Goal: Task Accomplishment & Management: Manage account settings

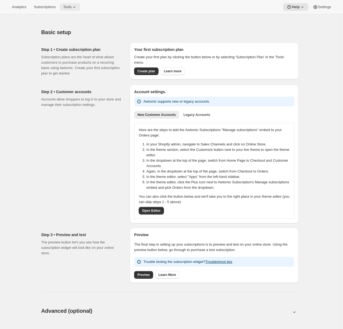
click at [70, 8] on span "Tools" at bounding box center [67, 7] width 8 height 4
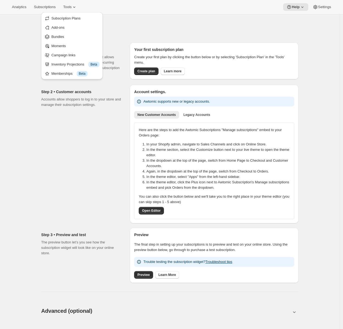
click at [27, 42] on div "Basic setup. This page is ready Basic setup Step 1 • Create subscription plan S…" at bounding box center [169, 308] width 339 height 588
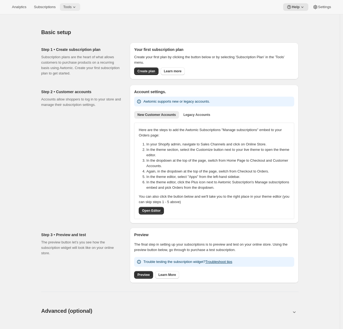
click at [68, 8] on span "Tools" at bounding box center [67, 7] width 8 height 4
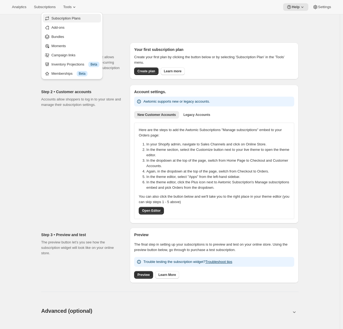
click at [71, 18] on span "Subscription Plans" at bounding box center [65, 18] width 29 height 4
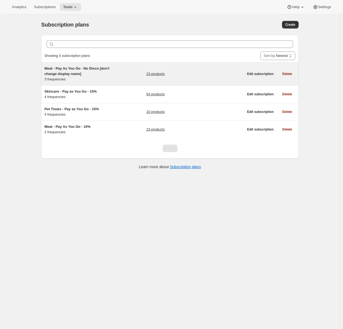
click at [104, 75] on h5 "Meat - Pay As You Go - No Disco [don't change display name]" at bounding box center [78, 71] width 68 height 11
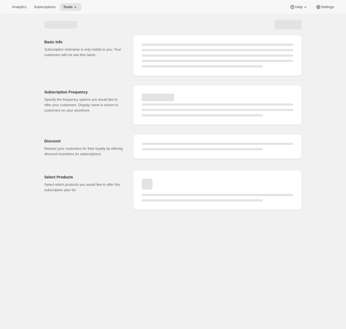
select select "WEEK"
select select "MONTH"
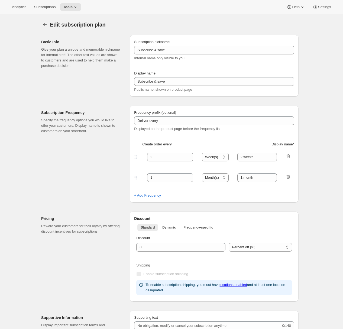
type input "Meat - Pay As You Go - No Disco [don't change display name]"
type input "Recurring Order"
type input "1"
type input "1 weeks"
type input "2"
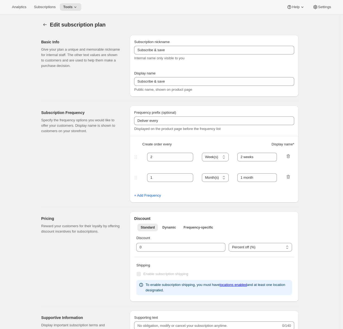
select select "WEEK"
type input "2 weeks"
checkbox input "true"
select select "WEEK"
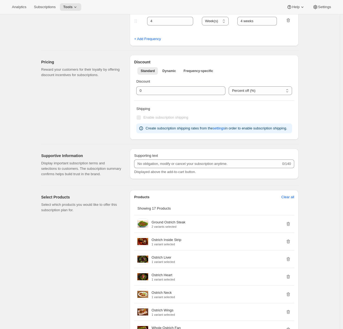
scroll to position [346, 0]
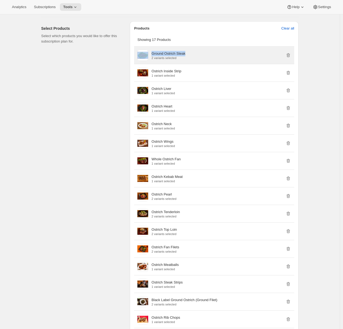
drag, startPoint x: 189, startPoint y: 66, endPoint x: 149, endPoint y: 66, distance: 40.3
click at [149, 61] on div "Ground Ostrich Steak 2 variants selected" at bounding box center [213, 55] width 153 height 11
copy div "Ground Ostrich Steak"
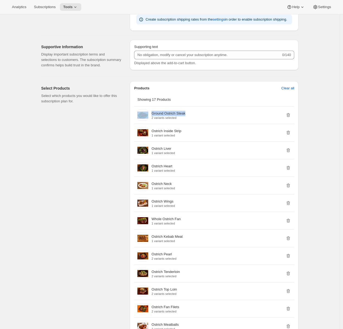
scroll to position [258, 0]
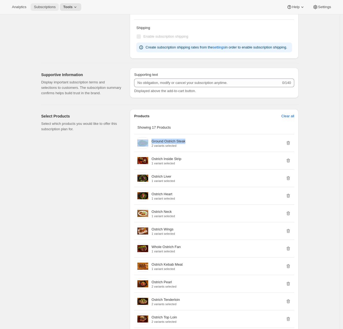
click at [44, 7] on span "Subscriptions" at bounding box center [45, 7] width 22 height 4
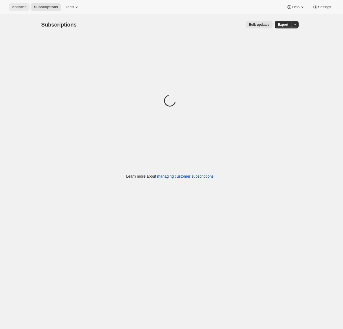
click at [24, 7] on span "Analytics" at bounding box center [19, 7] width 14 height 4
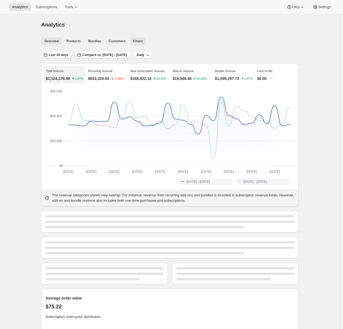
click at [142, 41] on span "Churn" at bounding box center [137, 41] width 9 height 4
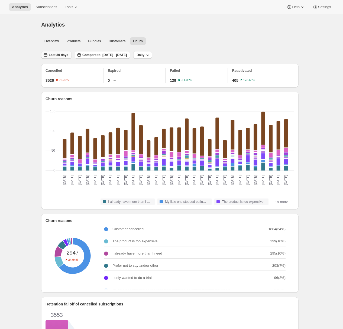
click at [60, 54] on span "Last 30 days" at bounding box center [58, 55] width 19 height 4
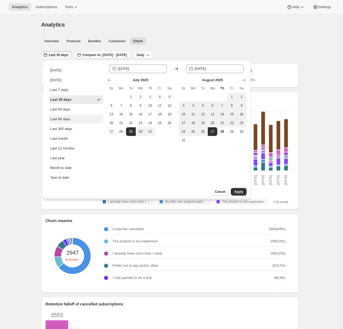
click at [73, 116] on button "Last 90 days" at bounding box center [76, 119] width 54 height 9
type input "2025-05-30"
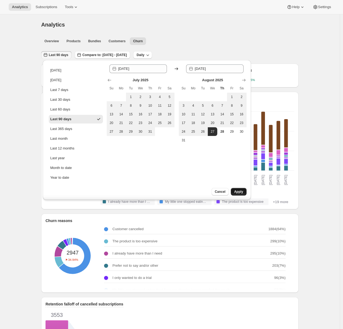
click at [240, 192] on span "Apply" at bounding box center [238, 191] width 9 height 4
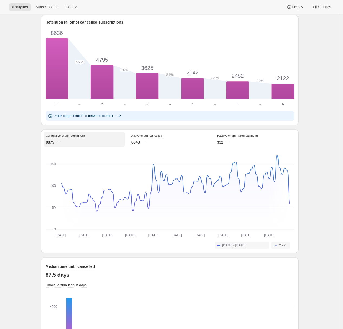
scroll to position [296, 0]
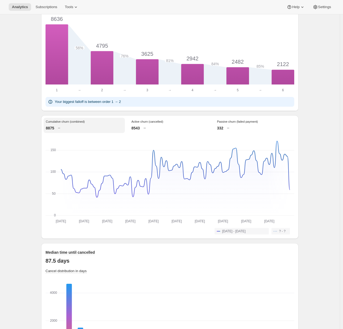
click at [237, 130] on div "332" at bounding box center [255, 127] width 77 height 5
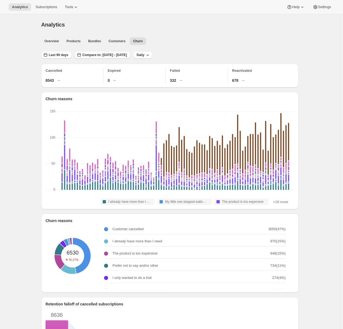
scroll to position [70, 0]
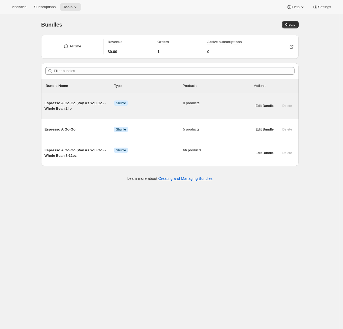
click at [78, 112] on div "Espresso A Go-Go (Pay As You Go) - Whole Bean 2 lb Info Shuffle 0 products" at bounding box center [148, 105] width 208 height 19
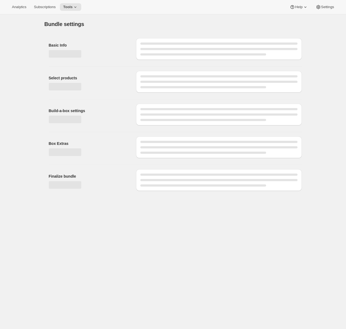
type input "Espresso A Go-Go (Pay As You Go) - Whole Bean 2 lb"
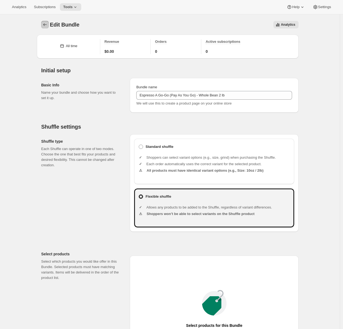
click at [45, 22] on icon "Bundles" at bounding box center [44, 24] width 5 height 5
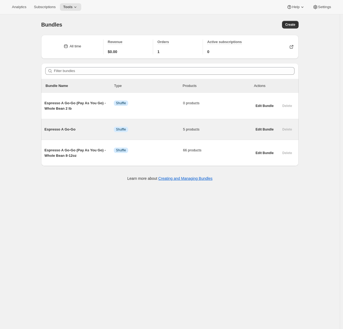
click at [68, 130] on span "Espresso A Go-Go" at bounding box center [78, 129] width 69 height 5
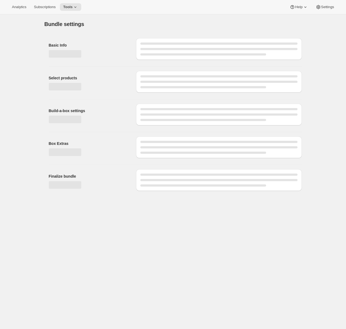
type input "Espresso A Go-Go"
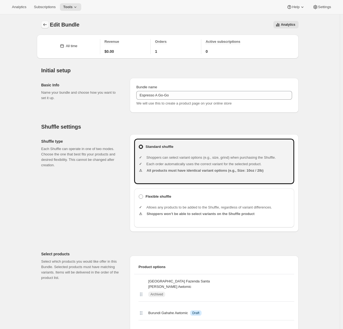
click at [48, 21] on button "Bundles" at bounding box center [45, 25] width 8 height 8
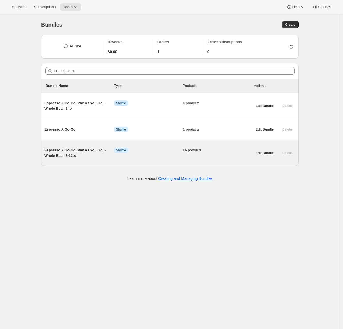
click at [75, 156] on span "Espresso A Go-Go (Pay As You Go) - Whole Bean 8-12oz" at bounding box center [78, 153] width 69 height 11
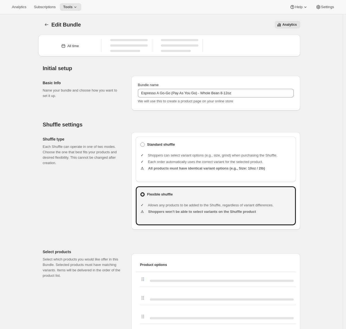
type input "Espresso A Go-Go (Pay As You Go) - Whole Bean 8-12oz"
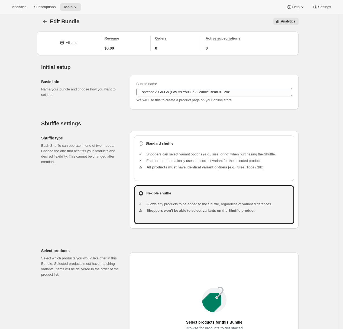
type input "20.99"
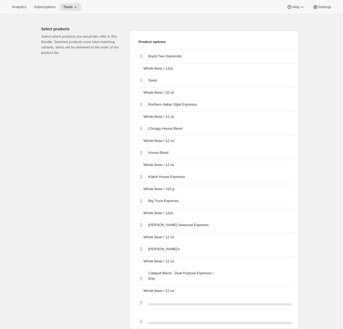
scroll to position [253, 0]
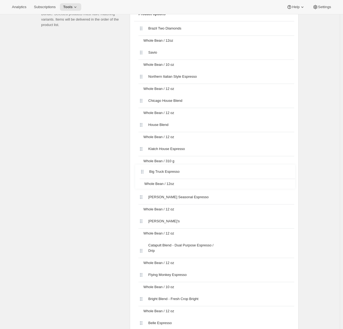
drag, startPoint x: 142, startPoint y: 173, endPoint x: 142, endPoint y: 169, distance: 3.8
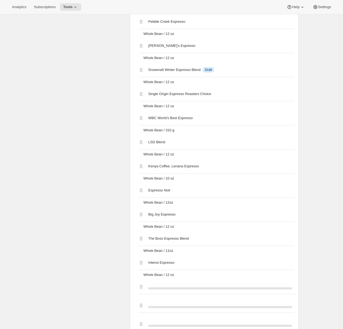
scroll to position [1682, 0]
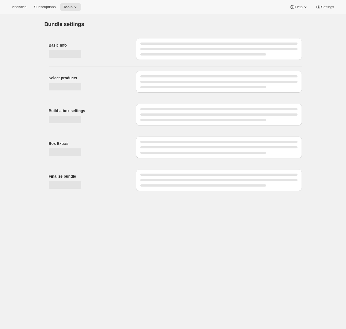
type input "Espresso A Go-Go (Pay As You Go) - Whole Bean 8-12oz"
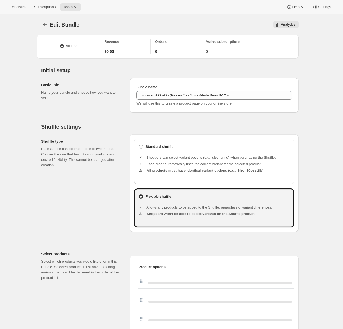
type input "20.99"
